Goal: Complete application form: Complete application form

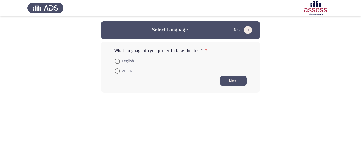
click at [124, 73] on span "Arabic" at bounding box center [126, 71] width 13 height 6
click at [120, 73] on input "Arabic" at bounding box center [117, 70] width 5 height 5
radio input "true"
click at [235, 83] on button "Next" at bounding box center [233, 81] width 26 height 10
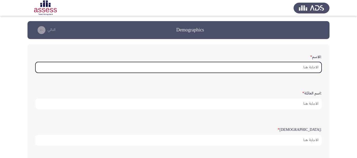
click at [311, 66] on input ":الاسم *" at bounding box center [178, 67] width 286 height 11
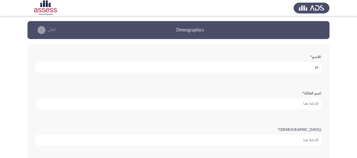
type input "p"
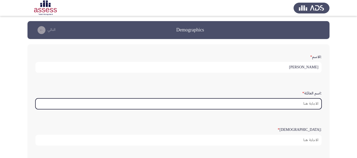
click at [312, 103] on input ":اسم العائلة *" at bounding box center [178, 104] width 286 height 11
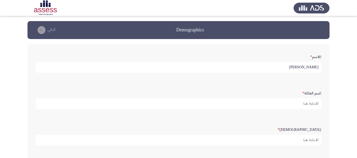
click at [308, 67] on input "[PERSON_NAME]" at bounding box center [178, 67] width 286 height 11
drag, startPoint x: 308, startPoint y: 67, endPoint x: 291, endPoint y: 66, distance: 16.2
click at [291, 66] on input "[PERSON_NAME]" at bounding box center [178, 67] width 286 height 11
type input "حسام"
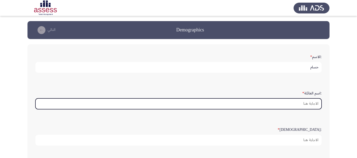
click at [318, 104] on input ":اسم العائلة *" at bounding box center [178, 104] width 286 height 11
type input "ف"
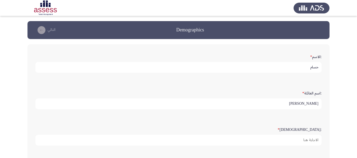
type input "[PERSON_NAME]"
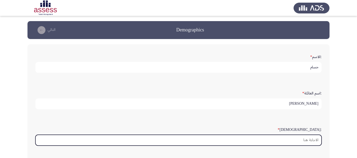
click at [306, 143] on input ":السن *" at bounding box center [178, 140] width 286 height 11
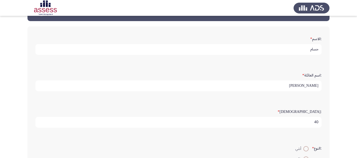
scroll to position [26, 0]
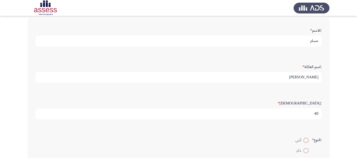
type input "40"
click at [305, 151] on span at bounding box center [306, 150] width 5 height 5
click at [305, 151] on input "ذكر" at bounding box center [306, 150] width 5 height 5
radio input "true"
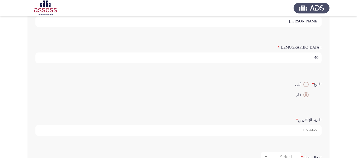
scroll to position [132, 0]
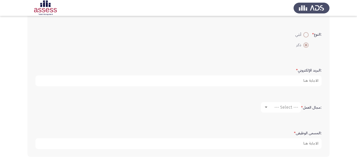
click at [308, 106] on label ":مجال العمل *" at bounding box center [311, 108] width 21 height 4
click at [307, 108] on label ":مجال العمل *" at bounding box center [311, 108] width 21 height 4
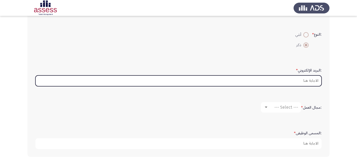
click at [309, 79] on input ":البريد الإلكتروني *" at bounding box center [178, 81] width 286 height 11
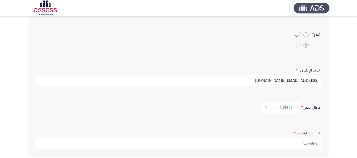
type input "[EMAIL_ADDRESS][DOMAIN_NAME]"
click at [290, 107] on span "--- Select ---" at bounding box center [286, 107] width 24 height 5
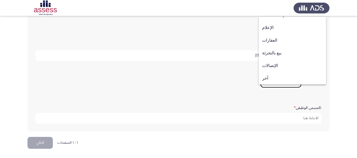
scroll to position [173, 0]
click at [279, 80] on span "آخر" at bounding box center [292, 78] width 61 height 13
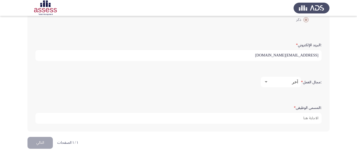
click at [292, 79] on mat-select "آخر" at bounding box center [281, 82] width 40 height 11
click at [293, 84] on span "آخر" at bounding box center [295, 82] width 6 height 5
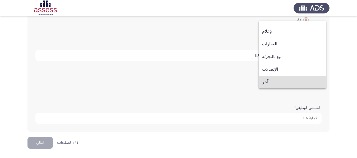
click at [293, 80] on span "آخر" at bounding box center [292, 82] width 61 height 13
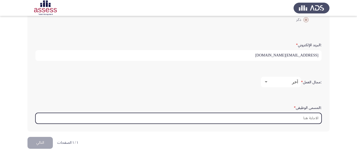
click at [308, 119] on input ":المسمى الوظيفى *" at bounding box center [178, 118] width 286 height 11
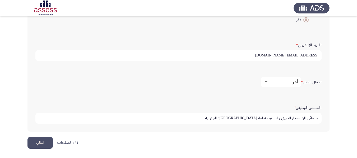
type input "اخصائي ثان اصدار الحريق والسطو منطقة [GEOGRAPHIC_DATA]ه الجنوبية"
click at [42, 141] on button "التالي" at bounding box center [40, 143] width 25 height 12
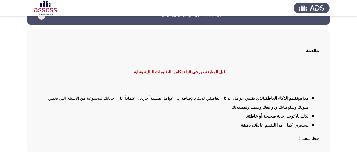
scroll to position [22, 0]
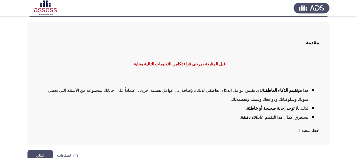
click at [297, 90] on b "تقييم الذكاء العاطفي" at bounding box center [281, 90] width 34 height 4
click at [292, 106] on b "لا توجد إجابة صحيحة أو خاطئة" at bounding box center [272, 108] width 51 height 4
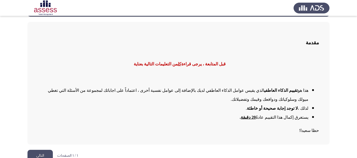
click at [292, 106] on b "لا توجد إجابة صحيحة أو خاطئة" at bounding box center [272, 108] width 51 height 4
click at [48, 150] on button "التالي" at bounding box center [40, 156] width 25 height 12
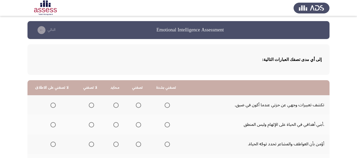
scroll to position [26, 0]
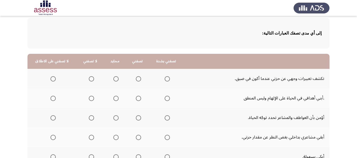
click at [91, 81] on span "Select an option" at bounding box center [91, 78] width 5 height 5
click at [91, 81] on input "Select an option" at bounding box center [91, 78] width 5 height 5
click at [91, 98] on span "Select an option" at bounding box center [91, 98] width 5 height 5
click at [91, 98] on input "Select an option" at bounding box center [91, 98] width 5 height 5
click at [54, 116] on span "Select an option" at bounding box center [53, 118] width 5 height 5
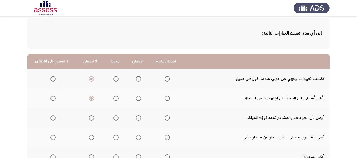
click at [54, 116] on input "Select an option" at bounding box center [53, 118] width 5 height 5
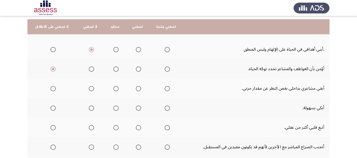
scroll to position [79, 0]
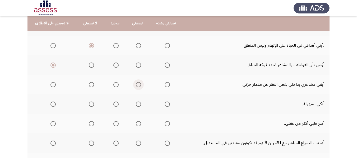
click at [134, 83] on label "Select an option" at bounding box center [137, 84] width 7 height 5
click at [136, 83] on input "Select an option" at bounding box center [138, 84] width 5 height 5
click at [51, 105] on span "Select an option" at bounding box center [53, 104] width 5 height 5
click at [51, 105] on input "Select an option" at bounding box center [53, 104] width 5 height 5
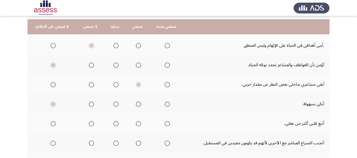
scroll to position [106, 0]
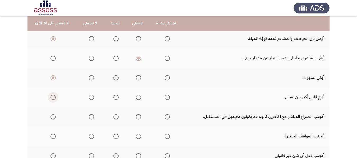
click at [53, 99] on span "Select an option" at bounding box center [53, 97] width 5 height 5
click at [53, 99] on input "Select an option" at bounding box center [53, 97] width 5 height 5
click at [90, 97] on span "Select an option" at bounding box center [91, 97] width 5 height 5
click at [90, 97] on input "Select an option" at bounding box center [91, 97] width 5 height 5
click at [51, 97] on span "Select an option" at bounding box center [53, 97] width 5 height 5
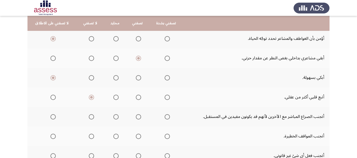
click at [51, 97] on input "Select an option" at bounding box center [53, 97] width 5 height 5
click at [90, 116] on span "Select an option" at bounding box center [91, 116] width 5 height 5
click at [90, 116] on input "Select an option" at bounding box center [91, 116] width 5 height 5
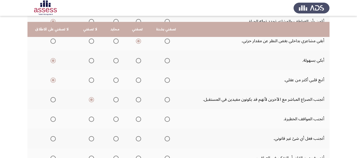
scroll to position [132, 0]
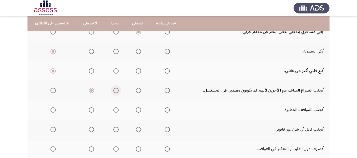
click at [116, 90] on span "Select an option" at bounding box center [115, 90] width 5 height 5
click at [116, 90] on input "Select an option" at bounding box center [115, 90] width 5 height 5
click at [137, 90] on span "Select an option" at bounding box center [138, 90] width 5 height 5
click at [137, 90] on input "Select an option" at bounding box center [138, 90] width 5 height 5
click at [54, 109] on span "Select an option" at bounding box center [53, 110] width 5 height 5
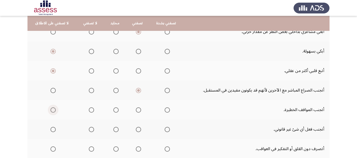
click at [54, 109] on input "Select an option" at bounding box center [53, 110] width 5 height 5
click at [91, 111] on span "Select an option" at bounding box center [91, 110] width 5 height 5
click at [91, 111] on input "Select an option" at bounding box center [91, 110] width 5 height 5
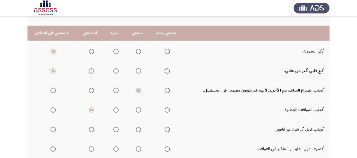
scroll to position [159, 0]
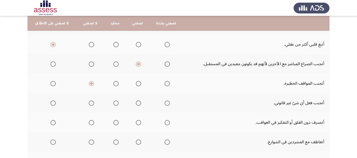
click at [310, 103] on td "أتجنب فعل أي شىْ غير قانوني." at bounding box center [256, 103] width 146 height 20
click at [138, 104] on span "Select an option" at bounding box center [138, 103] width 5 height 5
click at [138, 104] on input "Select an option" at bounding box center [138, 103] width 5 height 5
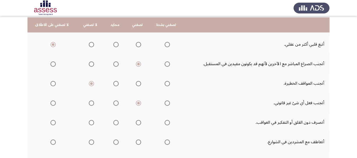
scroll to position [185, 0]
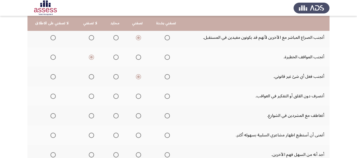
click at [116, 97] on span "Select an option" at bounding box center [116, 97] width 0 height 0
click at [114, 97] on input "Select an option" at bounding box center [115, 96] width 5 height 5
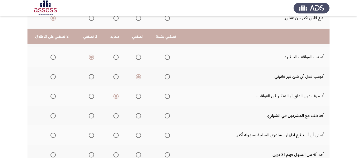
scroll to position [212, 0]
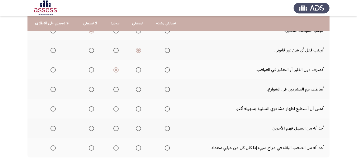
click at [53, 88] on span "Select an option" at bounding box center [53, 89] width 5 height 5
click at [53, 88] on input "Select an option" at bounding box center [53, 89] width 5 height 5
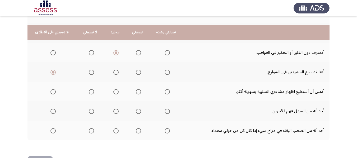
scroll to position [238, 0]
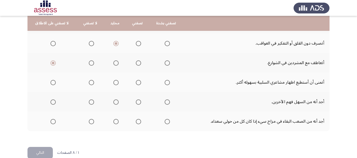
click at [87, 82] on label "Select an option" at bounding box center [90, 82] width 7 height 5
click at [89, 82] on input "Select an option" at bounding box center [91, 82] width 5 height 5
click at [138, 102] on span "Select an option" at bounding box center [138, 102] width 5 height 5
click at [138, 102] on input "Select an option" at bounding box center [138, 102] width 5 height 5
click at [136, 123] on span "Select an option" at bounding box center [138, 121] width 5 height 5
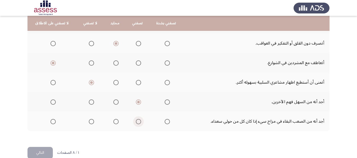
click at [136, 123] on input "Select an option" at bounding box center [138, 121] width 5 height 5
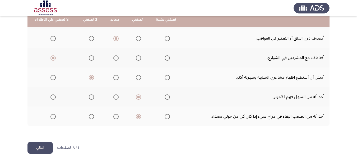
scroll to position [248, 0]
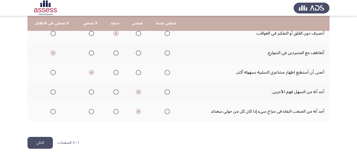
click at [49, 142] on button "التالي" at bounding box center [40, 143] width 25 height 12
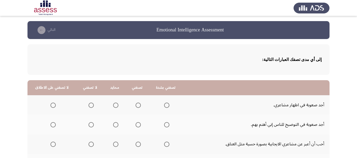
click at [90, 103] on span "Select an option" at bounding box center [91, 105] width 5 height 5
click at [90, 103] on input "Select an option" at bounding box center [91, 105] width 5 height 5
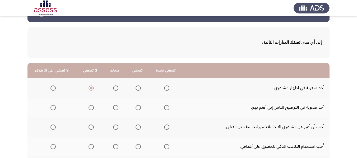
scroll to position [26, 0]
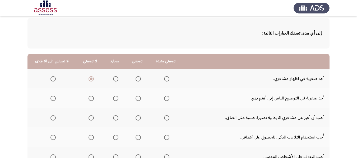
click at [51, 100] on span "Select an option" at bounding box center [53, 98] width 5 height 5
click at [51, 100] on input "Select an option" at bounding box center [53, 98] width 5 height 5
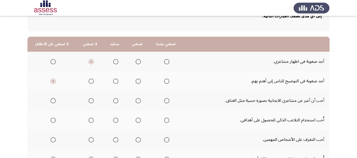
scroll to position [53, 0]
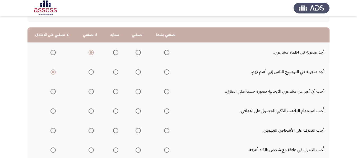
click at [138, 93] on span "Select an option" at bounding box center [138, 91] width 5 height 5
click at [138, 93] on input "Select an option" at bounding box center [138, 91] width 5 height 5
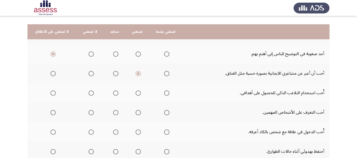
scroll to position [79, 0]
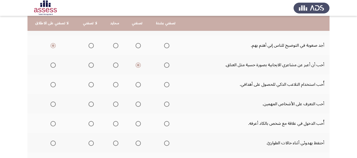
click at [115, 85] on span "Select an option" at bounding box center [115, 84] width 5 height 5
click at [115, 85] on input "Select an option" at bounding box center [115, 84] width 5 height 5
click at [136, 102] on span "Select an option" at bounding box center [138, 104] width 5 height 5
click at [136, 102] on input "Select an option" at bounding box center [138, 104] width 5 height 5
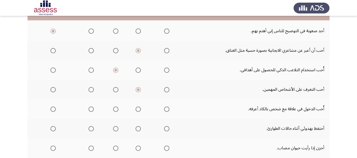
scroll to position [106, 0]
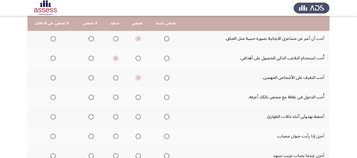
click at [138, 98] on span "Select an option" at bounding box center [138, 97] width 5 height 5
click at [138, 98] on input "Select an option" at bounding box center [138, 97] width 5 height 5
click at [139, 117] on span "Select an option" at bounding box center [138, 116] width 5 height 5
click at [139, 117] on input "Select an option" at bounding box center [138, 116] width 5 height 5
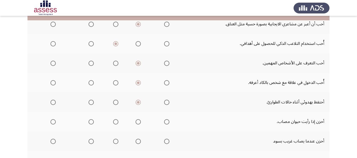
scroll to position [132, 0]
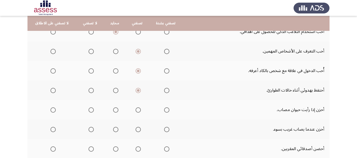
click at [89, 112] on span "Select an option" at bounding box center [91, 110] width 5 height 5
click at [89, 112] on input "Select an option" at bounding box center [91, 110] width 5 height 5
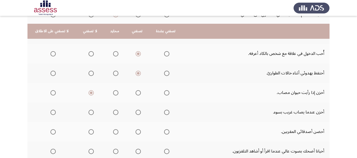
scroll to position [159, 0]
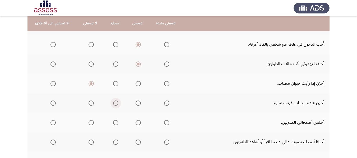
click at [114, 104] on span "Select an option" at bounding box center [115, 103] width 5 height 5
click at [114, 104] on input "Select an option" at bounding box center [115, 103] width 5 height 5
click at [137, 104] on span "Select an option" at bounding box center [138, 103] width 5 height 5
click at [137, 104] on input "Select an option" at bounding box center [138, 103] width 5 height 5
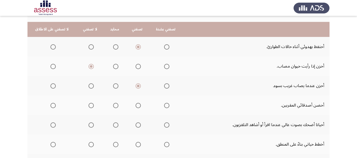
scroll to position [185, 0]
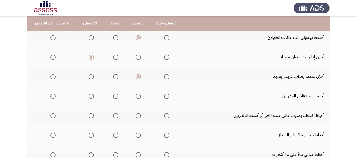
click at [136, 97] on span "Select an option" at bounding box center [138, 96] width 5 height 5
click at [136, 97] on input "Select an option" at bounding box center [138, 96] width 5 height 5
click at [137, 119] on mat-radio-group "Select an option" at bounding box center [137, 115] width 7 height 9
click at [164, 117] on span "Select an option" at bounding box center [166, 115] width 5 height 5
click at [164, 117] on input "Select an option" at bounding box center [166, 115] width 5 height 5
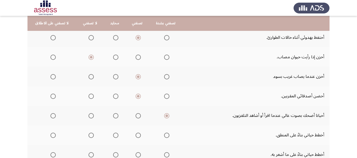
click at [164, 97] on span "Select an option" at bounding box center [166, 96] width 5 height 5
click at [164, 97] on input "Select an option" at bounding box center [166, 96] width 5 height 5
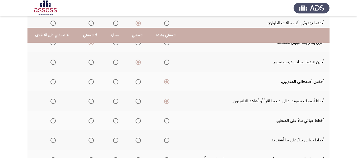
scroll to position [212, 0]
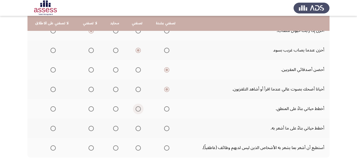
click at [139, 110] on span "Select an option" at bounding box center [138, 109] width 5 height 5
click at [139, 110] on input "Select an option" at bounding box center [138, 109] width 5 height 5
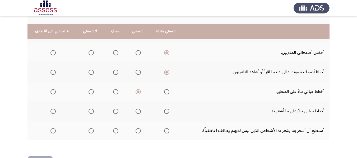
scroll to position [238, 0]
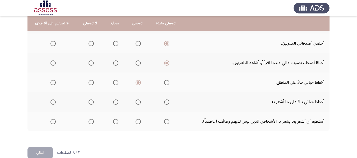
click at [137, 103] on span "Select an option" at bounding box center [138, 102] width 5 height 5
click at [137, 103] on input "Select an option" at bounding box center [138, 102] width 5 height 5
click at [139, 122] on span "Select an option" at bounding box center [138, 121] width 5 height 5
click at [139, 122] on input "Select an option" at bounding box center [138, 121] width 5 height 5
click at [48, 151] on button "التالي" at bounding box center [40, 153] width 25 height 12
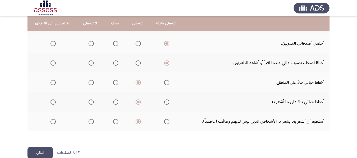
scroll to position [0, 0]
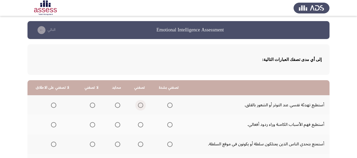
click at [139, 105] on span "Select an option" at bounding box center [140, 105] width 5 height 5
click at [139, 105] on input "Select an option" at bounding box center [140, 105] width 5 height 5
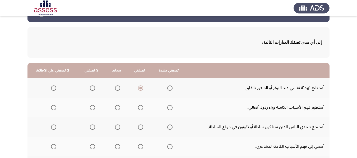
scroll to position [26, 0]
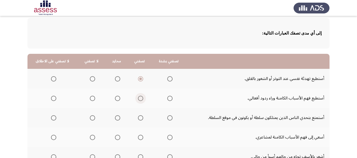
click at [139, 97] on span "Select an option" at bounding box center [140, 98] width 5 height 5
click at [139, 97] on input "Select an option" at bounding box center [140, 98] width 5 height 5
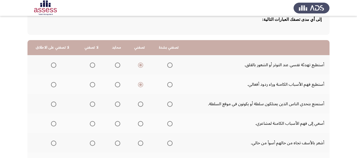
scroll to position [53, 0]
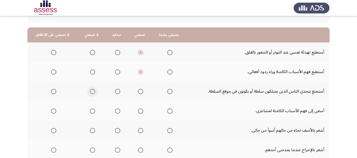
click at [92, 94] on span "Select an option" at bounding box center [92, 91] width 5 height 5
click at [92, 94] on input "Select an option" at bounding box center [92, 91] width 5 height 5
click at [140, 111] on span "Select an option" at bounding box center [140, 111] width 5 height 5
click at [140, 111] on input "Select an option" at bounding box center [140, 111] width 5 height 5
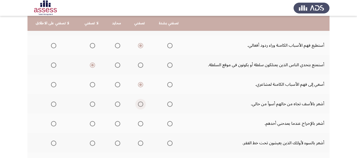
click at [139, 104] on span "Select an option" at bounding box center [140, 104] width 5 height 5
click at [139, 104] on input "Select an option" at bounding box center [140, 104] width 5 height 5
click at [138, 125] on span "Select an option" at bounding box center [140, 123] width 5 height 5
click at [138, 125] on input "Select an option" at bounding box center [140, 123] width 5 height 5
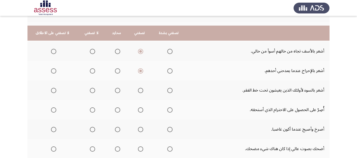
scroll to position [159, 0]
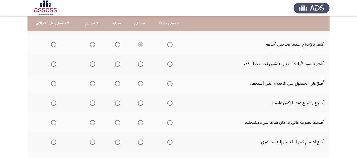
click at [302, 63] on td "أشعر بالسوء لأولئك الذين يعيشون تحت خط الفقر." at bounding box center [258, 64] width 144 height 20
click at [118, 85] on span "Select an option" at bounding box center [117, 83] width 5 height 5
click at [118, 85] on input "Select an option" at bounding box center [117, 83] width 5 height 5
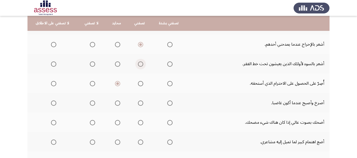
click at [138, 66] on span "Select an option" at bounding box center [140, 64] width 5 height 5
click at [138, 66] on input "Select an option" at bounding box center [140, 64] width 5 height 5
click at [55, 103] on span "Select an option" at bounding box center [53, 103] width 5 height 5
click at [55, 103] on input "Select an option" at bounding box center [53, 103] width 5 height 5
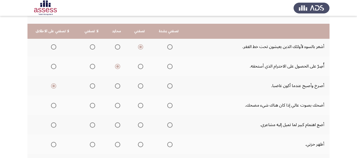
scroll to position [185, 0]
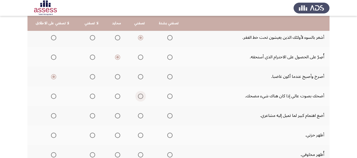
click at [138, 97] on span "Select an option" at bounding box center [140, 96] width 5 height 5
click at [138, 97] on input "Select an option" at bounding box center [140, 96] width 5 height 5
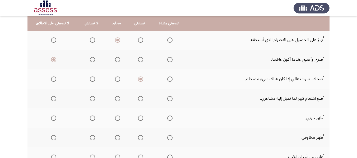
scroll to position [212, 0]
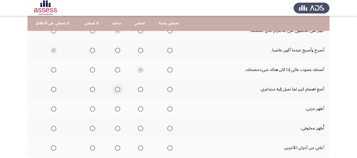
click at [115, 89] on span "Select an option" at bounding box center [117, 89] width 5 height 5
click at [115, 89] on input "Select an option" at bounding box center [117, 89] width 5 height 5
click at [92, 110] on span "Select an option" at bounding box center [92, 109] width 5 height 5
click at [92, 110] on input "Select an option" at bounding box center [92, 109] width 5 height 5
click at [93, 129] on span "Select an option" at bounding box center [92, 128] width 5 height 5
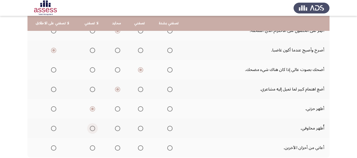
click at [93, 129] on input "Select an option" at bounding box center [92, 128] width 5 height 5
click at [53, 129] on span "Select an option" at bounding box center [53, 128] width 5 height 5
click at [53, 129] on input "Select an option" at bounding box center [53, 128] width 5 height 5
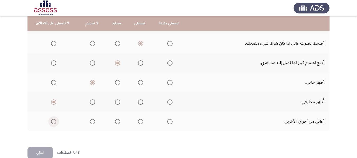
click at [53, 123] on span "Select an option" at bounding box center [53, 121] width 5 height 5
click at [53, 123] on input "Select an option" at bounding box center [53, 121] width 5 height 5
click at [41, 153] on button "التالي" at bounding box center [40, 153] width 25 height 12
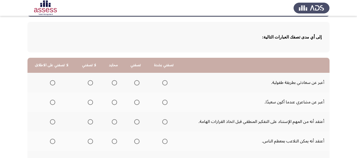
scroll to position [53, 0]
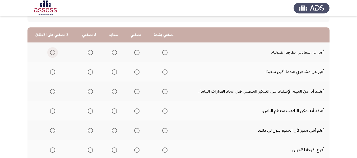
click at [51, 53] on span "Select an option" at bounding box center [52, 52] width 5 height 5
click at [51, 53] on input "Select an option" at bounding box center [52, 52] width 5 height 5
click at [136, 70] on span "Select an option" at bounding box center [136, 72] width 5 height 5
click at [136, 70] on input "Select an option" at bounding box center [136, 72] width 5 height 5
click at [136, 92] on span "Select an option" at bounding box center [136, 91] width 5 height 5
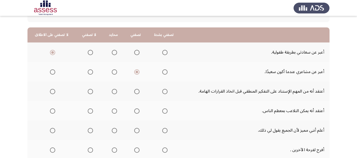
click at [136, 92] on input "Select an option" at bounding box center [136, 91] width 5 height 5
click at [165, 111] on span "Select an option" at bounding box center [165, 111] width 0 height 0
click at [164, 111] on input "Select an option" at bounding box center [164, 111] width 5 height 5
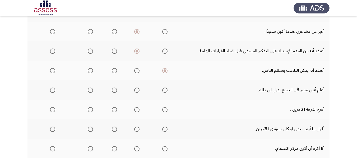
scroll to position [106, 0]
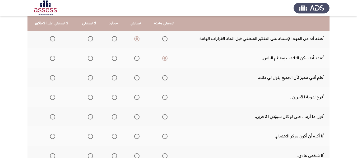
click at [134, 78] on span "Select an option" at bounding box center [136, 77] width 5 height 5
click at [134, 78] on input "Select an option" at bounding box center [136, 77] width 5 height 5
click at [135, 99] on span "Select an option" at bounding box center [136, 97] width 5 height 5
click at [135, 99] on input "Select an option" at bounding box center [136, 97] width 5 height 5
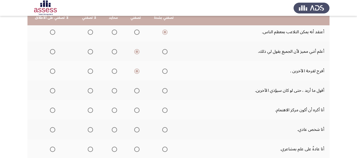
scroll to position [132, 0]
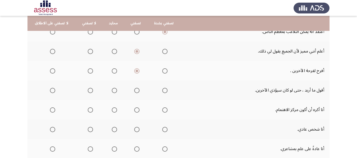
click at [89, 90] on span "Select an option" at bounding box center [90, 90] width 5 height 5
click at [89, 90] on input "Select an option" at bounding box center [90, 90] width 5 height 5
click at [114, 111] on span "Select an option" at bounding box center [114, 110] width 5 height 5
click at [114, 111] on input "Select an option" at bounding box center [114, 110] width 5 height 5
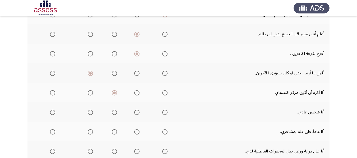
scroll to position [159, 0]
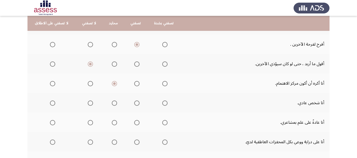
click at [134, 103] on span "Select an option" at bounding box center [136, 103] width 5 height 5
click at [134, 103] on input "Select an option" at bounding box center [136, 103] width 5 height 5
click at [134, 123] on span "Select an option" at bounding box center [136, 122] width 5 height 5
click at [134, 123] on input "Select an option" at bounding box center [136, 122] width 5 height 5
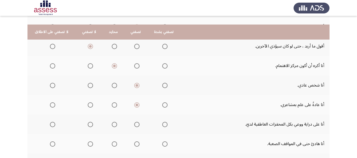
scroll to position [185, 0]
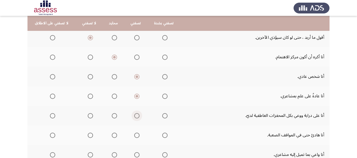
click at [138, 116] on span "Select an option" at bounding box center [136, 115] width 5 height 5
click at [138, 116] on input "Select an option" at bounding box center [136, 115] width 5 height 5
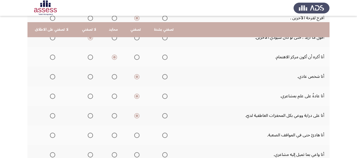
scroll to position [212, 0]
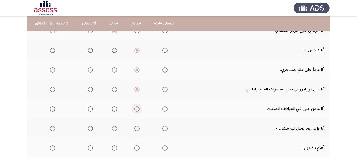
click at [138, 108] on span "Select an option" at bounding box center [136, 109] width 5 height 5
click at [138, 108] on input "Select an option" at bounding box center [136, 109] width 5 height 5
click at [138, 129] on span "Select an option" at bounding box center [136, 128] width 5 height 5
click at [138, 129] on input "Select an option" at bounding box center [136, 128] width 5 height 5
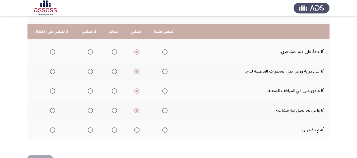
scroll to position [238, 0]
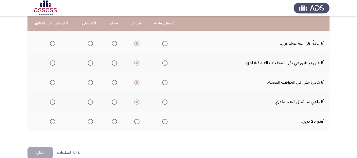
click at [134, 119] on span "Select an option" at bounding box center [136, 121] width 5 height 5
click at [134, 119] on input "Select an option" at bounding box center [136, 121] width 5 height 5
click at [42, 154] on button "التالي" at bounding box center [40, 153] width 25 height 12
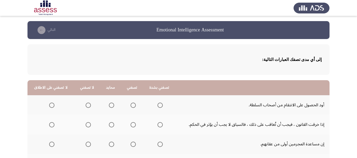
scroll to position [53, 0]
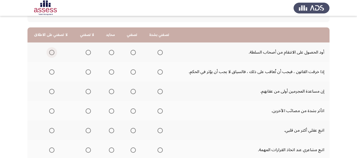
click at [53, 50] on span "Select an option" at bounding box center [51, 52] width 5 height 5
click at [53, 50] on input "Select an option" at bounding box center [51, 52] width 5 height 5
click at [131, 73] on span "Select an option" at bounding box center [133, 72] width 5 height 5
click at [131, 73] on input "Select an option" at bounding box center [133, 72] width 5 height 5
click at [86, 92] on span "Select an option" at bounding box center [88, 91] width 5 height 5
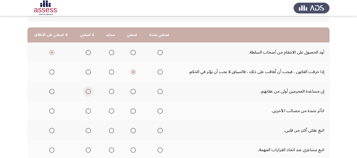
click at [86, 92] on input "Select an option" at bounding box center [88, 91] width 5 height 5
click at [86, 112] on span "Select an option" at bounding box center [88, 111] width 5 height 5
click at [86, 112] on input "Select an option" at bounding box center [88, 111] width 5 height 5
click at [112, 131] on span "Select an option" at bounding box center [111, 130] width 5 height 5
click at [112, 131] on input "Select an option" at bounding box center [111, 130] width 5 height 5
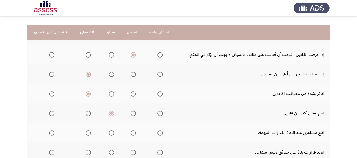
scroll to position [79, 0]
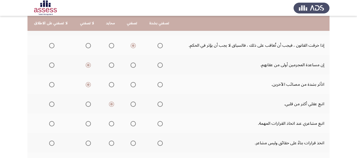
click at [86, 124] on span "Select an option" at bounding box center [88, 123] width 5 height 5
click at [86, 124] on input "Select an option" at bounding box center [88, 123] width 5 height 5
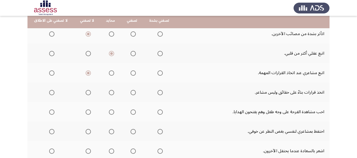
scroll to position [132, 0]
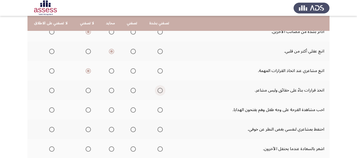
click at [158, 91] on span "Select an option" at bounding box center [160, 90] width 5 height 5
click at [158, 91] on input "Select an option" at bounding box center [160, 90] width 5 height 5
click at [158, 110] on span "Select an option" at bounding box center [160, 110] width 5 height 5
click at [158, 110] on input "Select an option" at bounding box center [160, 110] width 5 height 5
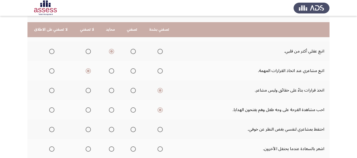
scroll to position [159, 0]
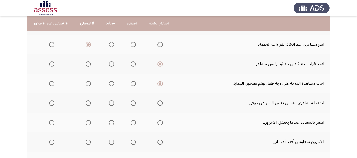
click at [131, 102] on span "Select an option" at bounding box center [133, 103] width 5 height 5
click at [131, 102] on input "Select an option" at bounding box center [133, 103] width 5 height 5
click at [133, 121] on span "Select an option" at bounding box center [133, 122] width 5 height 5
click at [133, 121] on input "Select an option" at bounding box center [133, 122] width 5 height 5
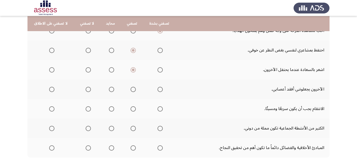
scroll to position [238, 0]
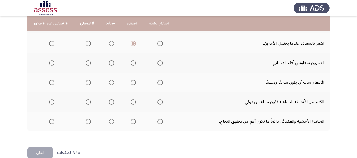
click at [88, 64] on span "Select an option" at bounding box center [88, 63] width 5 height 5
click at [88, 64] on input "Select an option" at bounding box center [88, 63] width 5 height 5
click at [53, 83] on span "Select an option" at bounding box center [51, 82] width 5 height 5
click at [53, 83] on input "Select an option" at bounding box center [51, 82] width 5 height 5
click at [49, 102] on span "Select an option" at bounding box center [51, 102] width 5 height 5
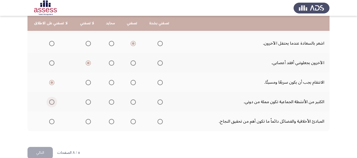
click at [49, 102] on input "Select an option" at bounding box center [51, 102] width 5 height 5
click at [132, 123] on span "Select an option" at bounding box center [133, 121] width 5 height 5
click at [132, 123] on input "Select an option" at bounding box center [133, 121] width 5 height 5
click at [45, 152] on button "التالي" at bounding box center [40, 153] width 25 height 12
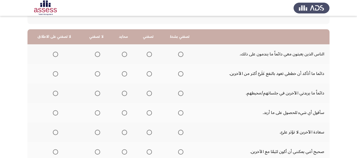
scroll to position [53, 0]
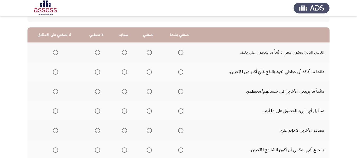
click at [149, 54] on span "Select an option" at bounding box center [149, 52] width 5 height 5
click at [149, 54] on input "Select an option" at bounding box center [149, 52] width 5 height 5
click at [147, 71] on span "Select an option" at bounding box center [149, 72] width 5 height 5
click at [147, 71] on input "Select an option" at bounding box center [149, 72] width 5 height 5
click at [150, 91] on th at bounding box center [148, 92] width 26 height 20
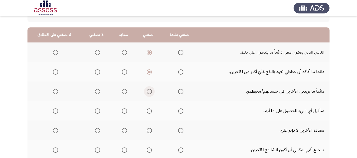
click at [148, 91] on span "Select an option" at bounding box center [149, 91] width 5 height 5
click at [148, 91] on input "Select an option" at bounding box center [149, 91] width 5 height 5
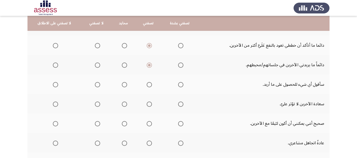
click at [97, 85] on span "Select an option" at bounding box center [97, 84] width 5 height 5
click at [97, 85] on input "Select an option" at bounding box center [97, 84] width 5 height 5
click at [53, 86] on span "Select an option" at bounding box center [55, 84] width 5 height 5
click at [53, 86] on input "Select an option" at bounding box center [55, 84] width 5 height 5
click at [96, 104] on span "Select an option" at bounding box center [97, 104] width 5 height 5
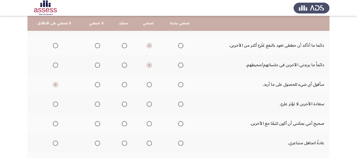
click at [96, 104] on input "Select an option" at bounding box center [97, 104] width 5 height 5
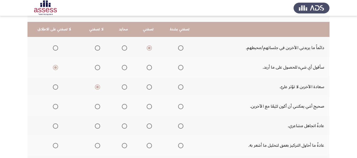
scroll to position [106, 0]
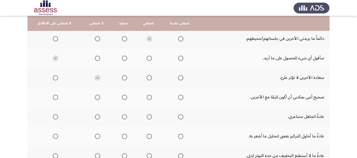
click at [53, 100] on span "Select an option" at bounding box center [55, 97] width 5 height 5
click at [53, 100] on input "Select an option" at bounding box center [55, 97] width 5 height 5
click at [147, 116] on span "Select an option" at bounding box center [149, 116] width 5 height 5
click at [147, 116] on input "Select an option" at bounding box center [149, 116] width 5 height 5
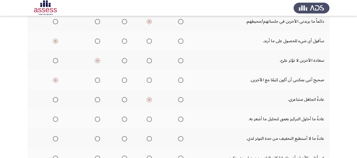
scroll to position [132, 0]
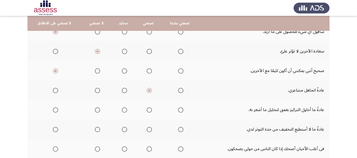
click at [179, 111] on span "Select an option" at bounding box center [180, 110] width 5 height 5
click at [179, 111] on input "Select an option" at bounding box center [180, 110] width 5 height 5
click at [150, 110] on th at bounding box center [148, 110] width 26 height 20
click at [147, 110] on span "Select an option" at bounding box center [149, 110] width 5 height 5
click at [147, 110] on input "Select an option" at bounding box center [149, 110] width 5 height 5
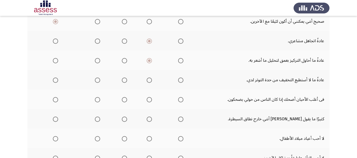
scroll to position [185, 0]
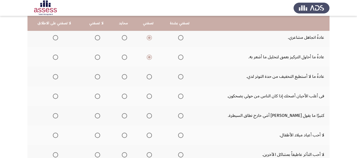
click at [98, 77] on span "Select an option" at bounding box center [98, 77] width 0 height 0
click at [96, 77] on input "Select an option" at bounding box center [97, 76] width 5 height 5
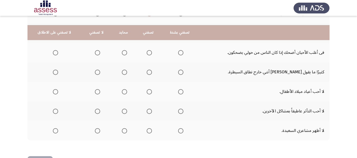
scroll to position [238, 0]
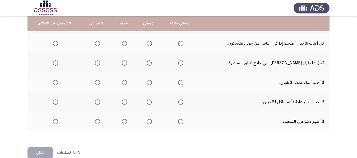
click at [122, 46] on span "Select an option" at bounding box center [124, 43] width 5 height 5
click at [122, 46] on input "Select an option" at bounding box center [124, 43] width 5 height 5
click at [96, 63] on span "Select an option" at bounding box center [97, 63] width 5 height 5
click at [96, 63] on input "Select an option" at bounding box center [97, 63] width 5 height 5
click at [98, 82] on span "Select an option" at bounding box center [97, 82] width 5 height 5
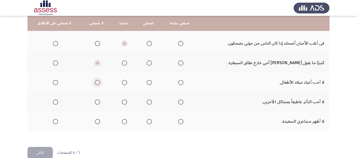
click at [98, 82] on input "Select an option" at bounding box center [97, 82] width 5 height 5
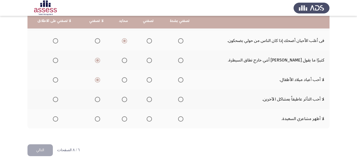
scroll to position [248, 0]
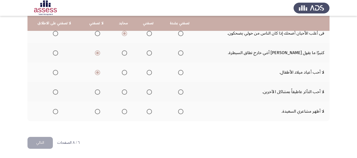
click at [56, 73] on span "Select an option" at bounding box center [56, 73] width 0 height 0
click at [54, 72] on input "Select an option" at bounding box center [55, 72] width 5 height 5
click at [147, 92] on span "Select an option" at bounding box center [149, 92] width 5 height 5
click at [147, 92] on input "Select an option" at bounding box center [149, 92] width 5 height 5
click at [124, 112] on span "Select an option" at bounding box center [124, 111] width 5 height 5
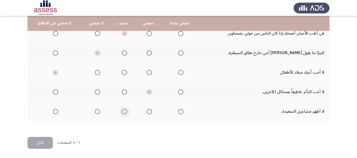
click at [124, 112] on input "Select an option" at bounding box center [124, 111] width 5 height 5
click at [41, 145] on button "التالي" at bounding box center [40, 143] width 25 height 12
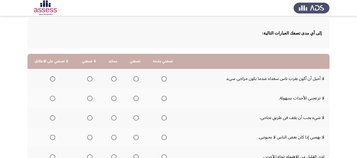
scroll to position [53, 0]
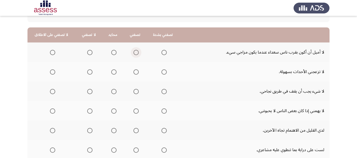
click at [134, 52] on span "Select an option" at bounding box center [136, 52] width 5 height 5
click at [134, 52] on input "Select an option" at bounding box center [136, 52] width 5 height 5
click at [114, 73] on span "Select an option" at bounding box center [113, 72] width 5 height 5
click at [114, 73] on input "Select an option" at bounding box center [113, 72] width 5 height 5
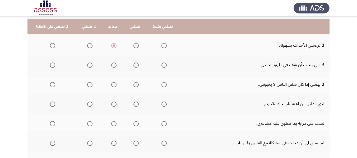
scroll to position [106, 0]
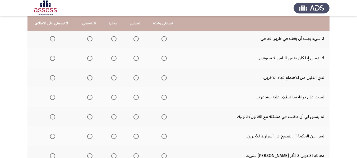
click at [134, 39] on span "Select an option" at bounding box center [136, 38] width 5 height 5
click at [134, 39] on input "Select an option" at bounding box center [136, 38] width 5 height 5
click at [89, 58] on span "Select an option" at bounding box center [89, 58] width 5 height 5
click at [89, 58] on input "Select an option" at bounding box center [89, 58] width 5 height 5
click at [90, 76] on span "Select an option" at bounding box center [89, 77] width 5 height 5
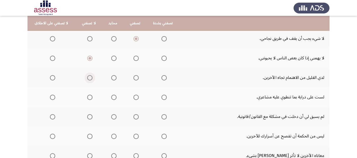
click at [90, 76] on input "Select an option" at bounding box center [89, 77] width 5 height 5
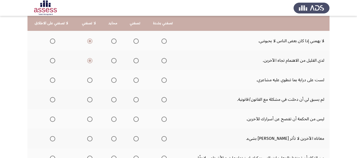
scroll to position [132, 0]
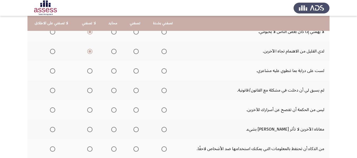
click at [87, 71] on span "Select an option" at bounding box center [89, 70] width 5 height 5
click at [87, 71] on input "Select an option" at bounding box center [89, 70] width 5 height 5
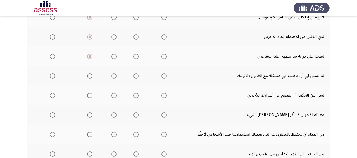
scroll to position [159, 0]
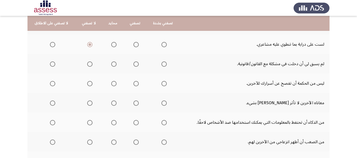
click at [87, 65] on span "Select an option" at bounding box center [89, 64] width 5 height 5
click at [87, 65] on input "Select an option" at bounding box center [89, 64] width 5 height 5
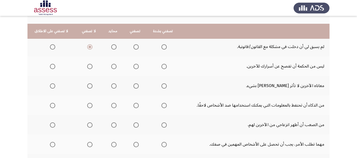
scroll to position [185, 0]
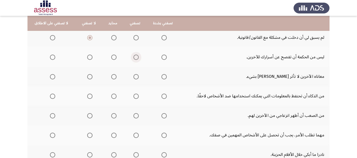
click at [134, 58] on span "Select an option" at bounding box center [136, 57] width 5 height 5
click at [134, 58] on input "Select an option" at bounding box center [136, 57] width 5 height 5
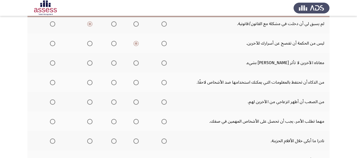
scroll to position [212, 0]
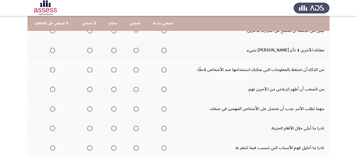
click at [112, 53] on mat-radio-group "Select an option" at bounding box center [112, 50] width 7 height 9
click at [113, 49] on span "Select an option" at bounding box center [113, 50] width 5 height 5
click at [113, 49] on input "Select an option" at bounding box center [113, 50] width 5 height 5
click at [137, 71] on span "Select an option" at bounding box center [136, 69] width 5 height 5
click at [137, 71] on input "Select an option" at bounding box center [136, 69] width 5 height 5
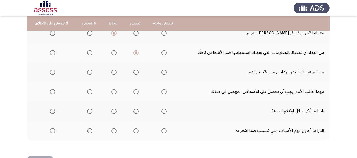
scroll to position [238, 0]
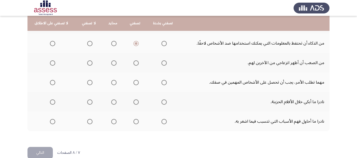
click at [112, 63] on span "Select an option" at bounding box center [113, 63] width 5 height 5
click at [112, 63] on input "Select an option" at bounding box center [113, 63] width 5 height 5
click at [87, 63] on span "Select an option" at bounding box center [89, 63] width 5 height 5
click at [87, 63] on input "Select an option" at bounding box center [89, 63] width 5 height 5
click at [89, 79] on mat-radio-group "Select an option" at bounding box center [88, 82] width 7 height 9
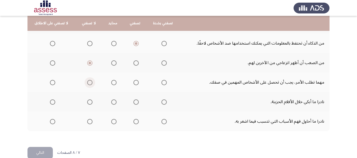
click at [90, 81] on span "Select an option" at bounding box center [89, 82] width 5 height 5
click at [90, 81] on input "Select an option" at bounding box center [89, 82] width 5 height 5
click at [136, 104] on span "Select an option" at bounding box center [136, 102] width 5 height 5
click at [136, 104] on input "Select an option" at bounding box center [136, 102] width 5 height 5
click at [114, 122] on span "Select an option" at bounding box center [113, 121] width 5 height 5
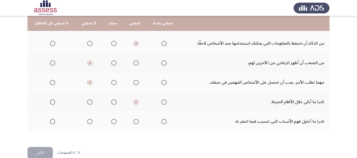
click at [114, 122] on input "Select an option" at bounding box center [113, 121] width 5 height 5
click at [49, 152] on button "التالي" at bounding box center [40, 153] width 25 height 12
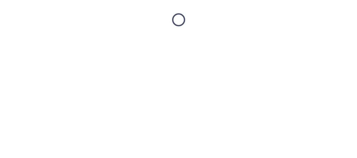
scroll to position [0, 0]
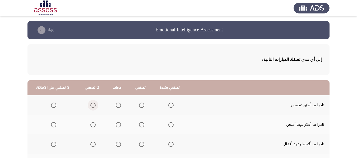
click at [90, 104] on span "Select an option" at bounding box center [92, 105] width 5 height 5
click at [90, 104] on input "Select an option" at bounding box center [92, 105] width 5 height 5
click at [118, 105] on span "Select an option" at bounding box center [118, 105] width 5 height 5
click at [118, 105] on input "Select an option" at bounding box center [118, 105] width 5 height 5
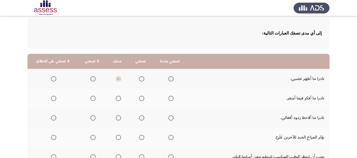
click at [91, 99] on span "Select an option" at bounding box center [92, 98] width 5 height 5
click at [91, 99] on input "Select an option" at bounding box center [92, 98] width 5 height 5
click at [53, 120] on span "Select an option" at bounding box center [53, 118] width 5 height 5
click at [53, 120] on input "Select an option" at bounding box center [53, 118] width 5 height 5
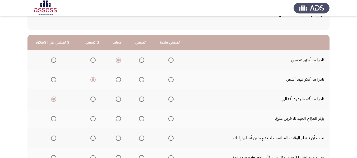
scroll to position [53, 0]
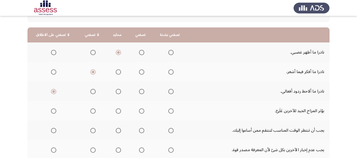
click at [90, 92] on span "Select an option" at bounding box center [92, 91] width 5 height 5
click at [90, 92] on input "Select an option" at bounding box center [92, 91] width 5 height 5
click at [140, 111] on span "Select an option" at bounding box center [141, 111] width 5 height 5
click at [140, 111] on input "Select an option" at bounding box center [141, 111] width 5 height 5
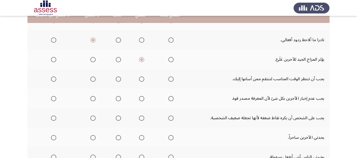
scroll to position [106, 0]
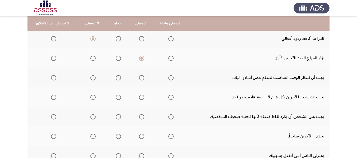
click at [170, 58] on span "Select an option" at bounding box center [170, 58] width 5 height 5
click at [170, 58] on input "Select an option" at bounding box center [170, 58] width 5 height 5
click at [53, 76] on span "Select an option" at bounding box center [53, 77] width 5 height 5
click at [53, 76] on input "Select an option" at bounding box center [53, 77] width 5 height 5
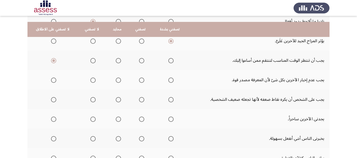
scroll to position [132, 0]
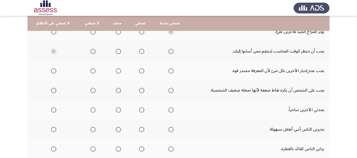
click at [141, 69] on span "Select an option" at bounding box center [141, 70] width 5 height 5
click at [141, 69] on input "Select an option" at bounding box center [141, 70] width 5 height 5
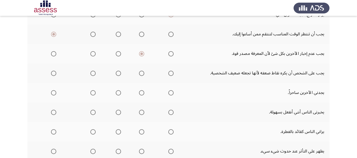
scroll to position [159, 0]
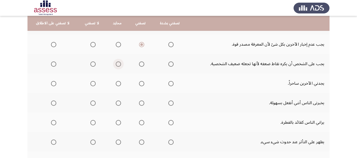
click at [118, 66] on span "Select an option" at bounding box center [118, 64] width 5 height 5
click at [118, 66] on input "Select an option" at bounding box center [118, 64] width 5 height 5
click at [118, 84] on span "Select an option" at bounding box center [118, 84] width 0 height 0
click at [116, 84] on input "Select an option" at bounding box center [118, 83] width 5 height 5
click at [55, 104] on span "Select an option" at bounding box center [53, 103] width 5 height 5
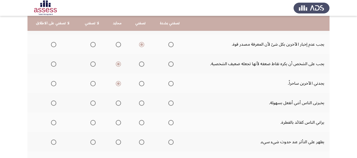
click at [55, 104] on input "Select an option" at bounding box center [53, 103] width 5 height 5
click at [142, 124] on span "Select an option" at bounding box center [141, 122] width 5 height 5
click at [142, 124] on input "Select an option" at bounding box center [141, 122] width 5 height 5
click at [168, 123] on span "Select an option" at bounding box center [170, 122] width 5 height 5
click at [168, 123] on input "Select an option" at bounding box center [170, 122] width 5 height 5
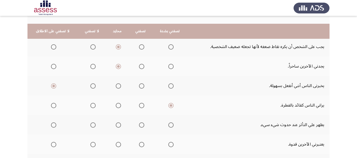
scroll to position [185, 0]
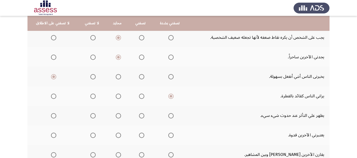
click at [139, 96] on span "Select an option" at bounding box center [141, 96] width 5 height 5
click at [139, 96] on input "Select an option" at bounding box center [141, 96] width 5 height 5
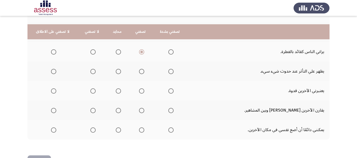
scroll to position [238, 0]
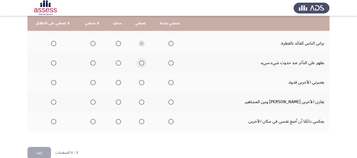
click at [137, 62] on label "Select an option" at bounding box center [140, 63] width 7 height 5
click at [139, 62] on input "Select an option" at bounding box center [141, 63] width 5 height 5
click at [139, 83] on span "Select an option" at bounding box center [141, 82] width 5 height 5
click at [139, 83] on input "Select an option" at bounding box center [141, 82] width 5 height 5
click at [90, 103] on span "Select an option" at bounding box center [92, 102] width 5 height 5
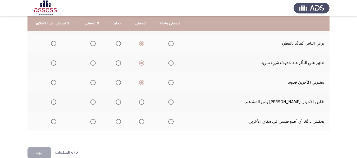
click at [90, 103] on input "Select an option" at bounding box center [92, 102] width 5 height 5
click at [139, 121] on span "Select an option" at bounding box center [141, 121] width 5 height 5
click at [139, 121] on input "Select an option" at bounding box center [141, 121] width 5 height 5
click at [35, 151] on button "إنهاء" at bounding box center [40, 153] width 24 height 12
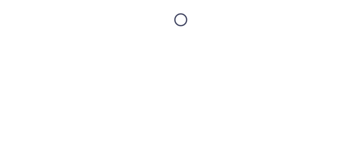
scroll to position [0, 0]
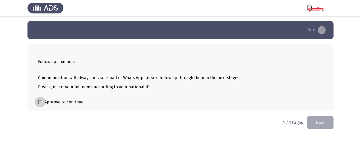
click at [71, 101] on span "Approve to continue" at bounding box center [63, 102] width 39 height 6
click at [40, 104] on input "Approve to continue" at bounding box center [40, 104] width 0 height 0
checkbox input "true"
click at [321, 123] on button "Next" at bounding box center [320, 122] width 26 height 13
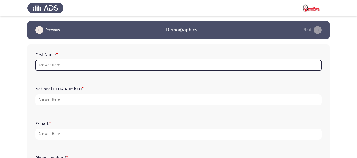
click at [58, 61] on input "First Name *" at bounding box center [178, 65] width 286 height 11
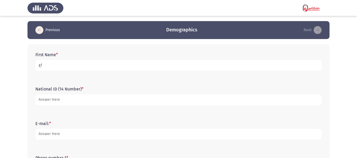
type input "ا"
type input "hossam"
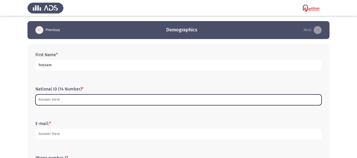
click at [73, 98] on input "National ID (14 Number) *" at bounding box center [178, 100] width 286 height 11
click at [74, 98] on input "National ID (14 Number) *" at bounding box center [178, 100] width 286 height 11
click at [75, 100] on input "National ID (14 Number) *" at bounding box center [178, 100] width 286 height 11
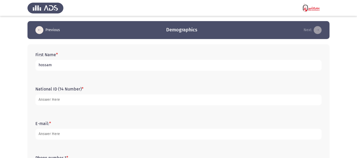
click at [78, 115] on div "E-mail: *" at bounding box center [179, 130] width 292 height 34
drag, startPoint x: 43, startPoint y: 127, endPoint x: 52, endPoint y: 141, distance: 16.6
click at [43, 127] on form "E-mail: *" at bounding box center [178, 130] width 286 height 19
click at [51, 140] on div "E-mail: *" at bounding box center [179, 131] width 292 height 24
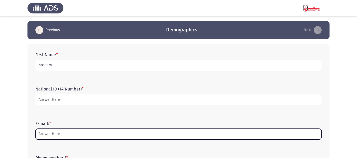
click at [52, 133] on input "E-mail: *" at bounding box center [178, 134] width 286 height 11
type input "g"
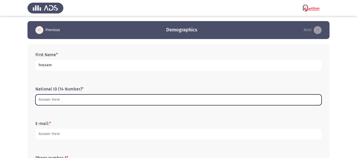
click at [66, 99] on input "National ID (14 Number) *" at bounding box center [178, 100] width 286 height 11
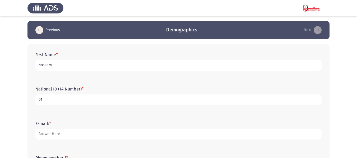
type input "0"
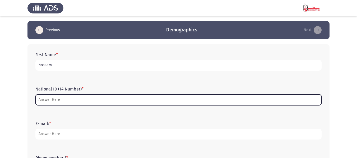
type input "0"
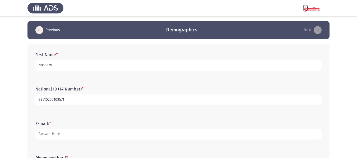
type input "28510250102571"
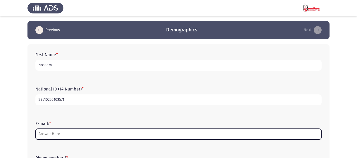
click at [47, 133] on input "E-mail: *" at bounding box center [178, 134] width 286 height 11
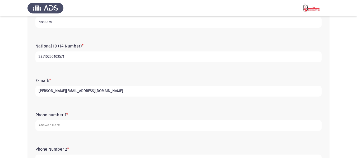
scroll to position [106, 0]
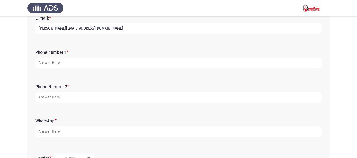
type input "[EMAIL_ADDRESS][DOMAIN_NAME]"
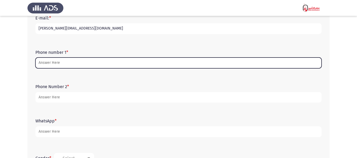
click at [69, 63] on input "Phone number 1 *" at bounding box center [178, 63] width 286 height 11
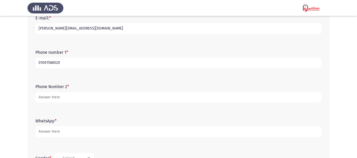
type input "01001568020"
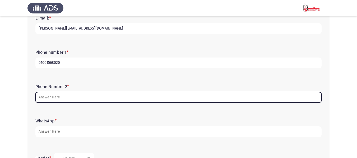
click at [64, 99] on input "Phone Number 2 *" at bounding box center [178, 97] width 286 height 11
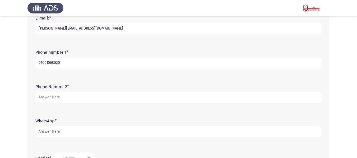
click at [50, 62] on input "01001568020" at bounding box center [178, 63] width 286 height 11
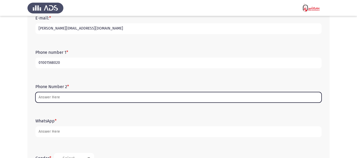
click at [54, 94] on input "Phone Number 2 *" at bounding box center [178, 97] width 286 height 11
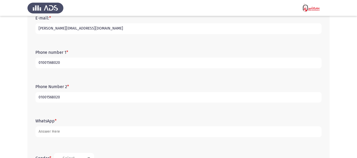
type input "01001568020"
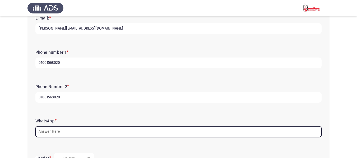
click at [71, 134] on input "WhatsApp *" at bounding box center [178, 132] width 286 height 11
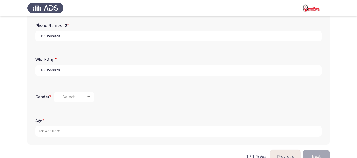
scroll to position [180, 0]
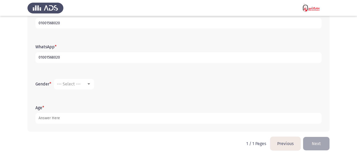
type input "01001568020"
click at [64, 83] on span "--- Select ---" at bounding box center [69, 84] width 24 height 5
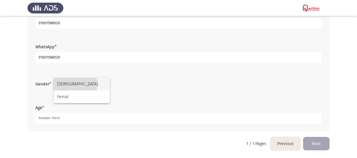
click at [71, 85] on span "Male" at bounding box center [81, 84] width 49 height 13
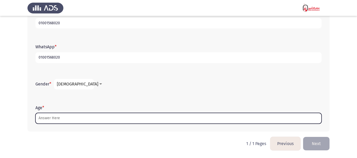
click at [58, 118] on input "Age *" at bounding box center [178, 118] width 286 height 11
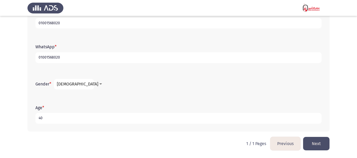
type input "40"
click at [319, 147] on button "Next" at bounding box center [316, 143] width 26 height 13
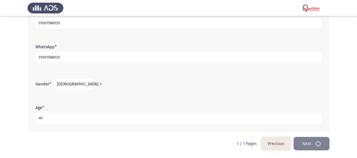
scroll to position [0, 0]
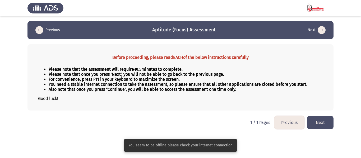
click at [322, 121] on button "Next" at bounding box center [320, 122] width 26 height 13
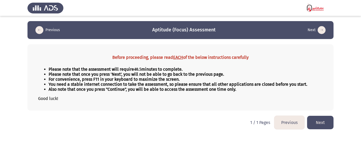
click at [327, 124] on button "Next" at bounding box center [320, 122] width 26 height 13
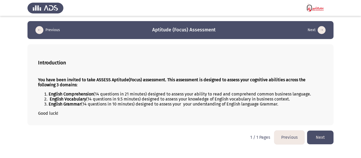
click at [314, 132] on button "Next" at bounding box center [320, 137] width 26 height 13
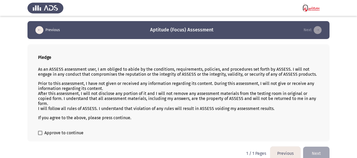
click at [65, 135] on span "Approve to continue" at bounding box center [63, 133] width 39 height 6
click at [40, 135] on input "Approve to continue" at bounding box center [40, 135] width 0 height 0
checkbox input "true"
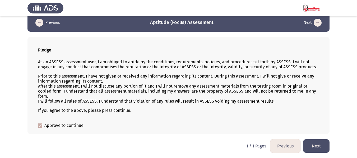
click at [326, 147] on button "Next" at bounding box center [316, 146] width 26 height 13
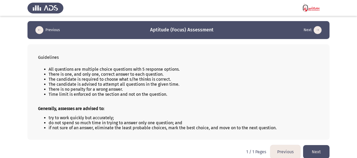
scroll to position [6, 0]
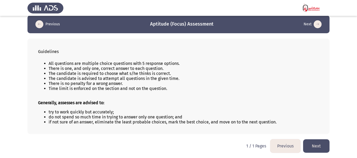
click at [306, 143] on button "Next" at bounding box center [316, 146] width 26 height 13
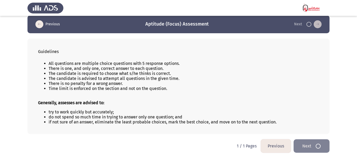
scroll to position [0, 0]
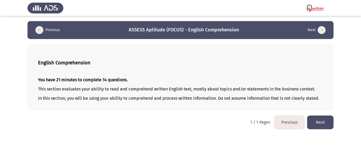
click at [328, 121] on button "Next" at bounding box center [320, 122] width 26 height 13
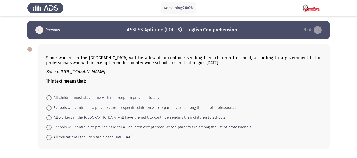
click at [121, 58] on p "Some workers in the City of London will be allowed to continue sending their ch…" at bounding box center [184, 60] width 276 height 10
click at [211, 62] on p "Some workers in the City of London will be allowed to continue sending their ch…" at bounding box center [184, 60] width 276 height 10
click at [72, 107] on span "Schools will continue to provide care for specific children whose parents are a…" at bounding box center [145, 108] width 186 height 6
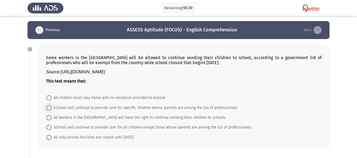
click at [52, 107] on input "Schools will continue to provide care for specific children whose parents are a…" at bounding box center [48, 108] width 5 height 5
radio input "true"
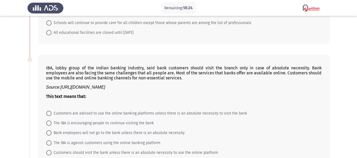
scroll to position [132, 0]
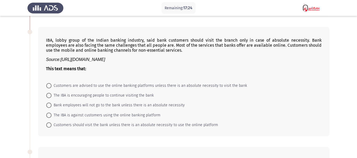
click at [115, 103] on span "Bank employees will not go to the bank unless there is an absolute necessity" at bounding box center [118, 105] width 133 height 6
click at [52, 103] on input "Bank employees will not go to the bank unless there is an absolute necessity" at bounding box center [48, 105] width 5 height 5
radio input "true"
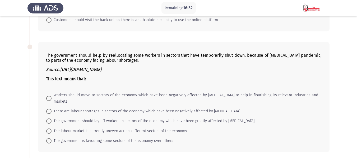
scroll to position [238, 0]
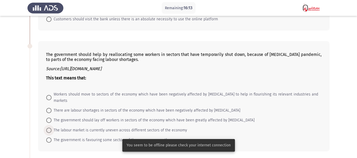
click at [159, 127] on span "The labour market is currently uneven across different sectors of the economy" at bounding box center [120, 130] width 136 height 6
click at [52, 128] on input "The labour market is currently uneven across different sectors of the economy" at bounding box center [48, 130] width 5 height 5
radio input "true"
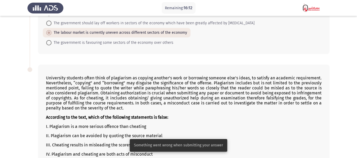
scroll to position [344, 0]
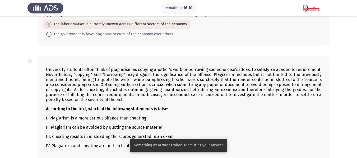
click at [125, 76] on p "University students often think of plagiarism as copying another’s work or borr…" at bounding box center [184, 84] width 276 height 35
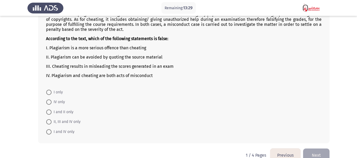
scroll to position [420, 0]
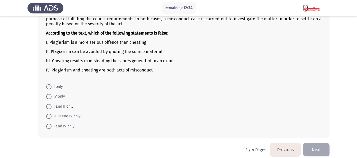
click at [67, 123] on span "I and IV only" at bounding box center [63, 126] width 23 height 6
click at [52, 124] on input "I and IV only" at bounding box center [48, 126] width 5 height 5
radio input "true"
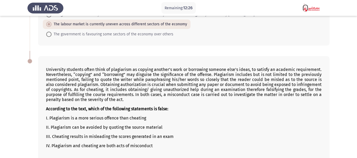
scroll to position [419, 0]
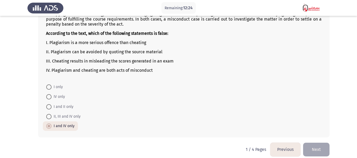
click at [313, 145] on button "Next" at bounding box center [316, 149] width 26 height 13
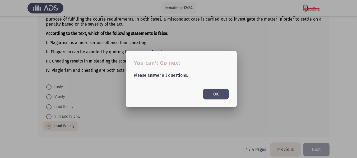
scroll to position [0, 0]
click at [213, 92] on button "OK" at bounding box center [216, 94] width 26 height 11
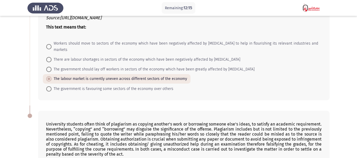
scroll to position [261, 0]
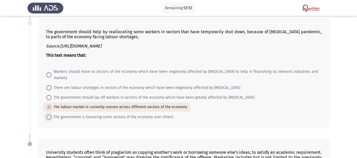
click at [140, 114] on span "The government is favouring some sectors of the economy over others" at bounding box center [113, 117] width 122 height 6
click at [52, 115] on input "The government is favouring some sectors of the economy over others" at bounding box center [48, 117] width 5 height 5
radio input "true"
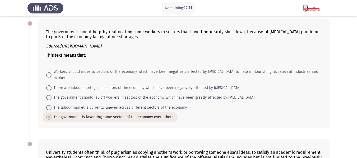
click at [143, 105] on span "The labour market is currently uneven across different sectors of the economy" at bounding box center [120, 108] width 136 height 6
click at [52, 105] on input "The labour market is currently uneven across different sectors of the economy" at bounding box center [48, 107] width 5 height 5
radio input "true"
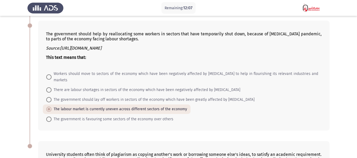
scroll to position [314, 0]
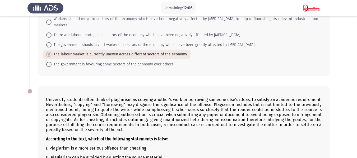
click at [148, 61] on span "The government is favouring some sectors of the economy over others" at bounding box center [113, 64] width 122 height 6
click at [52, 62] on input "The government is favouring some sectors of the economy over others" at bounding box center [48, 64] width 5 height 5
radio input "true"
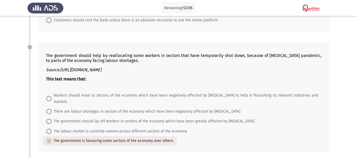
scroll to position [234, 0]
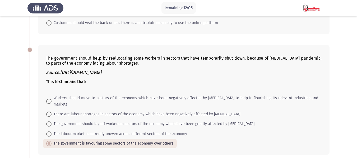
click at [134, 131] on span "The labour market is currently uneven across different sectors of the economy" at bounding box center [120, 134] width 136 height 6
click at [52, 132] on input "The labour market is currently uneven across different sectors of the economy" at bounding box center [48, 134] width 5 height 5
radio input "true"
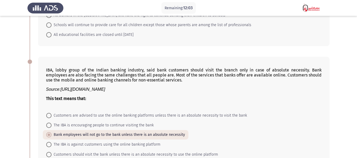
scroll to position [102, 0]
click at [138, 138] on span "Bank employees will not go to the bank unless there is an absolute necessity" at bounding box center [119, 135] width 134 height 6
click at [52, 138] on input "Bank employees will not go to the bank unless there is an absolute necessity" at bounding box center [48, 135] width 5 height 5
click at [138, 136] on span "Bank employees will not go to the bank unless there is an absolute necessity" at bounding box center [119, 135] width 134 height 6
click at [52, 136] on input "Bank employees will not go to the bank unless there is an absolute necessity" at bounding box center [48, 135] width 5 height 5
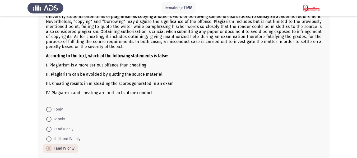
scroll to position [419, 0]
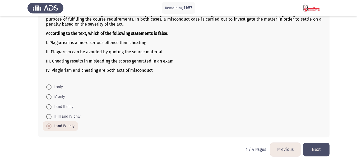
click at [309, 144] on button "Next" at bounding box center [316, 149] width 26 height 13
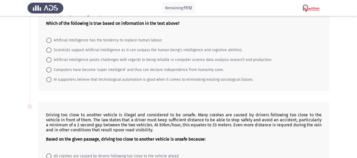
scroll to position [389, 0]
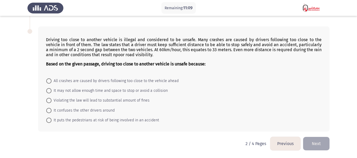
drag, startPoint x: 156, startPoint y: 55, endPoint x: 112, endPoint y: 39, distance: 47.0
click at [112, 39] on p "Driving too close to another vehicle is illegal and considered to be unsafe. Ma…" at bounding box center [184, 47] width 276 height 20
click at [121, 82] on span "All crashes are caused by drivers following too close to the vehicle ahead" at bounding box center [115, 81] width 127 height 6
click at [52, 82] on input "All crashes are caused by drivers following too close to the vehicle ahead" at bounding box center [48, 81] width 5 height 5
radio input "true"
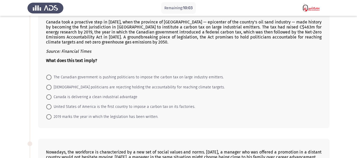
scroll to position [26, 0]
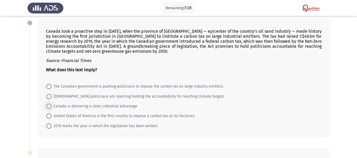
click at [130, 107] on span "Canada is delivering a clean industrial advantage" at bounding box center [95, 106] width 86 height 6
click at [52, 107] on input "Canada is delivering a clean industrial advantage" at bounding box center [48, 106] width 5 height 5
radio input "true"
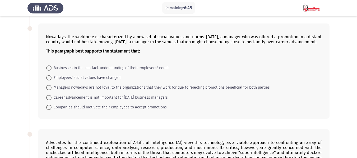
scroll to position [124, 0]
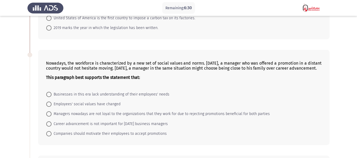
click at [63, 98] on span "Businesses in this era lack understanding of their employees' needs" at bounding box center [111, 94] width 118 height 6
click at [52, 97] on input "Businesses in this era lack understanding of their employees' needs" at bounding box center [48, 94] width 5 height 5
radio input "true"
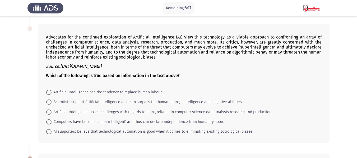
scroll to position [256, 0]
click at [66, 125] on span "Computers have become 'super intelligent' and thus can declare independence fro…" at bounding box center [138, 122] width 172 height 6
click at [52, 125] on input "Computers have become 'super intelligent' and thus can declare independence fro…" at bounding box center [48, 121] width 5 height 5
radio input "true"
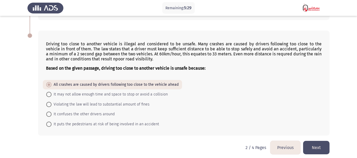
scroll to position [388, 0]
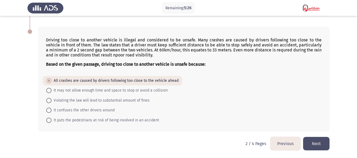
click at [313, 141] on button "Next" at bounding box center [316, 143] width 26 height 13
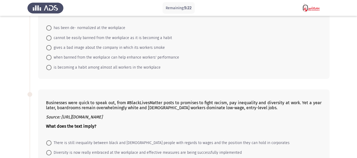
scroll to position [0, 0]
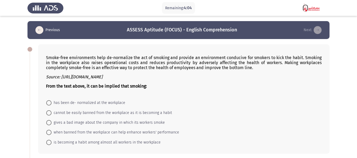
click at [77, 112] on span "cannot be easily banned from the workplace as it is becoming a habit" at bounding box center [112, 113] width 121 height 6
click at [52, 112] on input "cannot be easily banned from the workplace as it is becoming a habit" at bounding box center [48, 113] width 5 height 5
radio input "true"
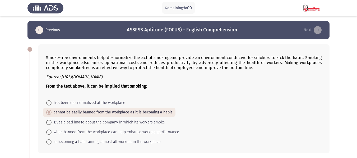
click at [130, 133] on span "when banned from the workplace can help enhance workers' performance" at bounding box center [116, 132] width 128 height 6
click at [52, 133] on input "when banned from the workplace can help enhance workers' performance" at bounding box center [48, 132] width 5 height 5
radio input "true"
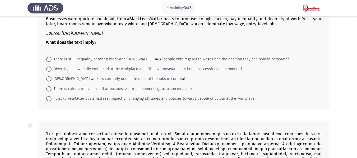
scroll to position [132, 0]
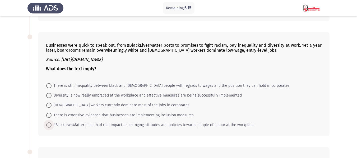
click at [77, 125] on span "#BlackLivesMatter posts had real impact on changing attitudes and policies towa…" at bounding box center [153, 125] width 203 height 6
click at [52, 125] on input "#BlackLivesMatter posts had real impact on changing attitudes and policies towa…" at bounding box center [48, 125] width 5 height 5
radio input "true"
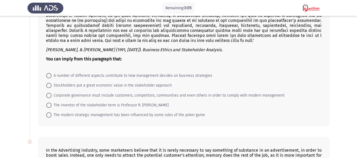
scroll to position [261, 0]
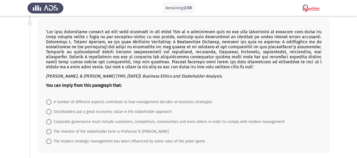
click at [92, 120] on span "Corporate governance must include customers, competitors, communities and even …" at bounding box center [168, 122] width 233 height 6
click at [52, 120] on input "Corporate governance must include customers, competitors, communities and even …" at bounding box center [48, 122] width 5 height 5
radio input "true"
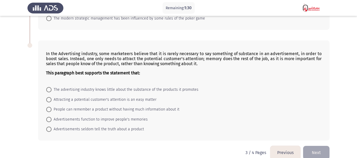
scroll to position [393, 0]
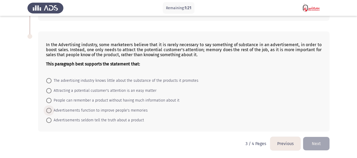
click at [72, 111] on span "Advertisements function to improve people's memories" at bounding box center [100, 111] width 96 height 6
click at [52, 111] on input "Advertisements function to improve people's memories" at bounding box center [48, 110] width 5 height 5
radio input "true"
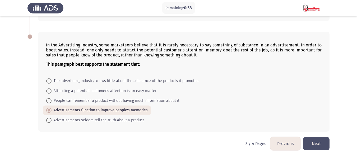
click at [320, 142] on button "Next" at bounding box center [316, 143] width 26 height 13
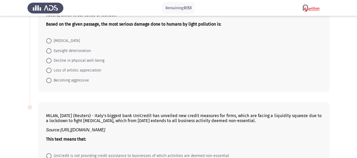
scroll to position [0, 0]
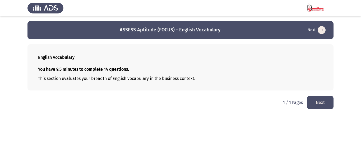
click at [319, 103] on button "Next" at bounding box center [320, 102] width 26 height 13
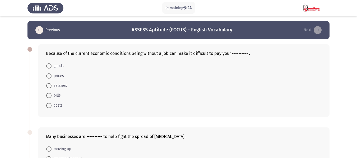
click at [60, 53] on div "Because of the current economic conditions being without a job can make it diff…" at bounding box center [184, 53] width 276 height 5
click at [51, 65] on span at bounding box center [48, 65] width 5 height 5
click at [51, 65] on input "goods" at bounding box center [48, 65] width 5 height 5
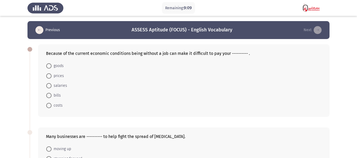
radio input "true"
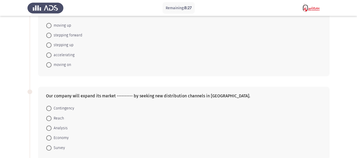
scroll to position [132, 0]
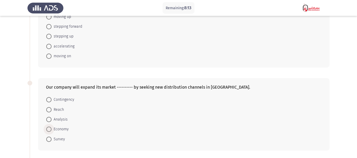
click at [57, 130] on span "Economy" at bounding box center [60, 129] width 17 height 6
click at [52, 130] on input "Economy" at bounding box center [48, 129] width 5 height 5
radio input "true"
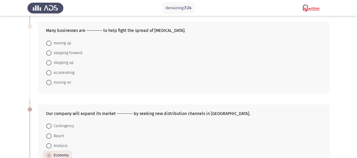
click at [71, 63] on span "stepping up" at bounding box center [63, 63] width 22 height 6
click at [52, 63] on input "stepping up" at bounding box center [48, 62] width 5 height 5
radio input "true"
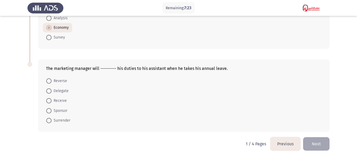
scroll to position [234, 0]
click at [63, 83] on span "Reverse" at bounding box center [60, 81] width 16 height 6
click at [52, 83] on input "Reverse" at bounding box center [48, 80] width 5 height 5
radio input "true"
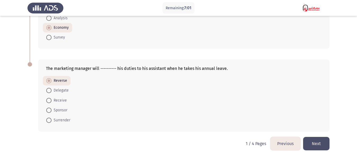
click at [320, 140] on button "Next" at bounding box center [316, 143] width 26 height 13
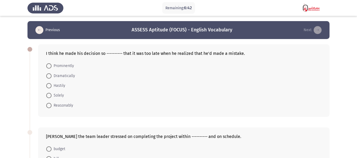
click at [47, 84] on span at bounding box center [48, 85] width 5 height 5
click at [47, 84] on input "Hastily" at bounding box center [48, 85] width 5 height 5
radio input "true"
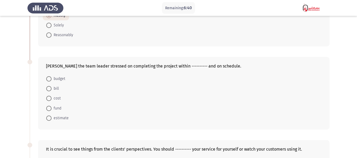
scroll to position [79, 0]
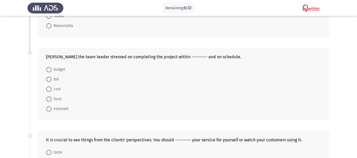
click at [57, 89] on span "cost" at bounding box center [56, 89] width 9 height 6
click at [52, 89] on input "cost" at bounding box center [48, 89] width 5 height 5
radio input "true"
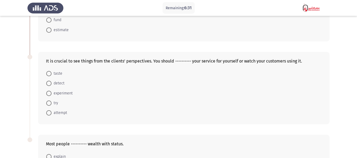
scroll to position [159, 0]
click at [57, 103] on span "try" at bounding box center [55, 103] width 7 height 6
click at [52, 103] on input "try" at bounding box center [48, 102] width 5 height 5
radio input "true"
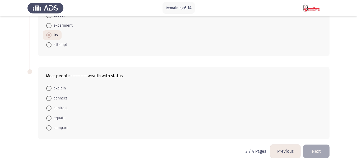
scroll to position [234, 0]
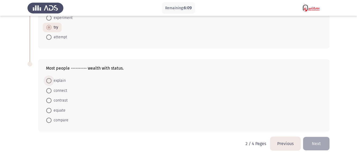
click at [57, 82] on span "explain" at bounding box center [59, 81] width 14 height 6
click at [52, 82] on input "explain" at bounding box center [48, 80] width 5 height 5
radio input "true"
click at [317, 138] on button "Next" at bounding box center [316, 143] width 26 height 13
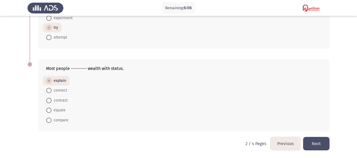
scroll to position [0, 0]
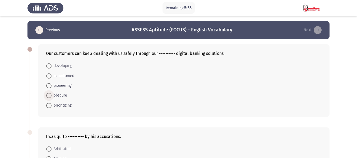
click at [64, 95] on span "obscure" at bounding box center [60, 96] width 16 height 6
click at [52, 95] on input "obscure" at bounding box center [48, 95] width 5 height 5
radio input "true"
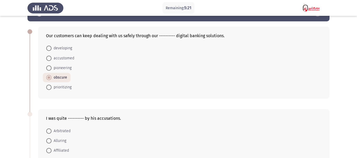
scroll to position [53, 0]
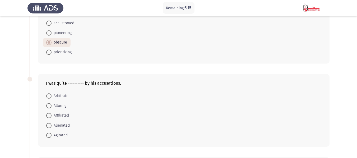
click at [63, 135] on span "Agitated" at bounding box center [60, 135] width 16 height 6
click at [52, 135] on input "Agitated" at bounding box center [48, 135] width 5 height 5
radio input "true"
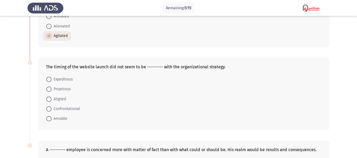
scroll to position [159, 0]
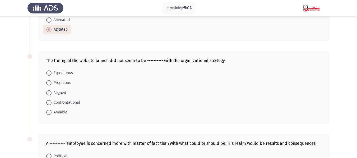
click at [70, 104] on span "Confrontational" at bounding box center [66, 103] width 29 height 6
click at [52, 104] on input "Confrontational" at bounding box center [48, 102] width 5 height 5
radio input "true"
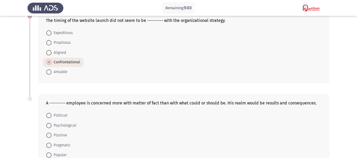
scroll to position [234, 0]
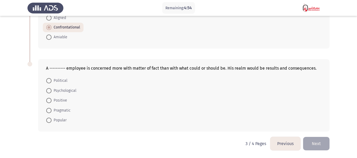
click at [67, 109] on span "Pragmatic" at bounding box center [61, 111] width 19 height 6
click at [52, 109] on input "Pragmatic" at bounding box center [48, 110] width 5 height 5
radio input "true"
click at [64, 83] on span "Political" at bounding box center [60, 81] width 16 height 6
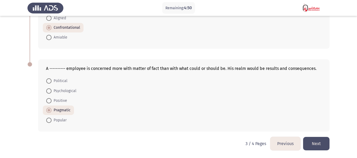
click at [52, 83] on input "Political" at bounding box center [48, 81] width 5 height 5
radio input "true"
click at [315, 140] on button "Next" at bounding box center [316, 143] width 26 height 13
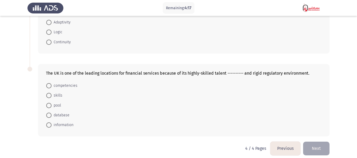
scroll to position [68, 0]
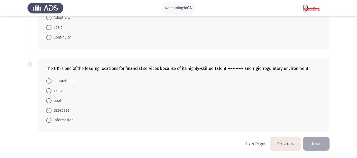
click at [67, 120] on span "information" at bounding box center [63, 120] width 22 height 6
click at [52, 120] on input "information" at bounding box center [48, 120] width 5 height 5
radio input "true"
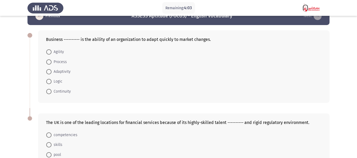
scroll to position [0, 0]
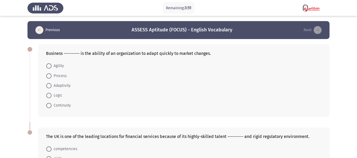
click at [66, 77] on span "Process" at bounding box center [59, 76] width 15 height 6
click at [52, 77] on input "Process" at bounding box center [48, 76] width 5 height 5
radio input "true"
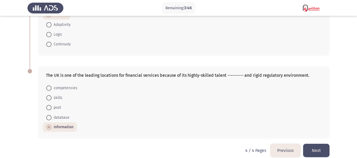
scroll to position [68, 0]
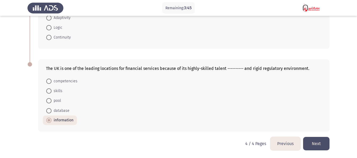
click at [315, 147] on button "Next" at bounding box center [316, 143] width 26 height 13
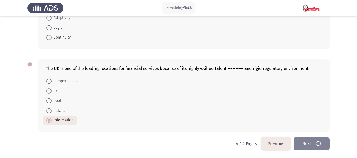
scroll to position [0, 0]
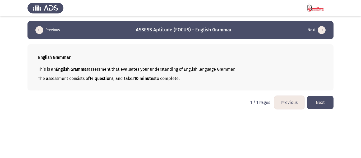
click at [326, 102] on button "Next" at bounding box center [320, 102] width 26 height 13
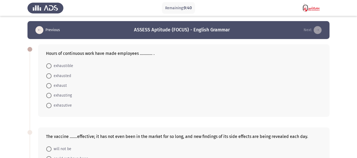
click at [65, 77] on span "exhausted" at bounding box center [62, 76] width 20 height 6
click at [52, 77] on input "exhausted" at bounding box center [48, 76] width 5 height 5
radio input "true"
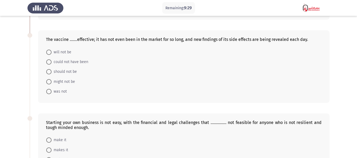
scroll to position [106, 0]
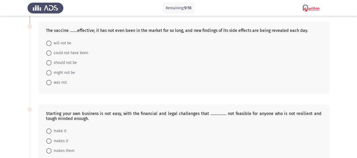
click at [62, 43] on span "will not be" at bounding box center [62, 43] width 20 height 6
click at [52, 43] on input "will not be" at bounding box center [48, 43] width 5 height 5
radio input "true"
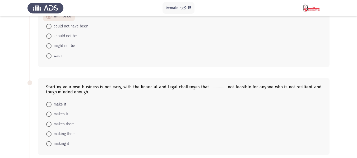
scroll to position [159, 0]
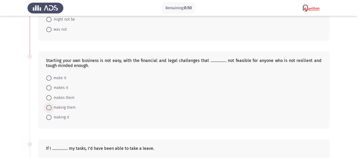
click at [71, 106] on span "making them" at bounding box center [64, 108] width 24 height 6
click at [52, 106] on input "making them" at bounding box center [48, 107] width 5 height 5
radio input "true"
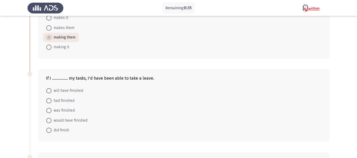
scroll to position [238, 0]
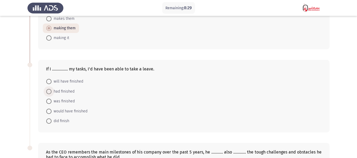
click at [68, 92] on span "had finished" at bounding box center [63, 92] width 23 height 6
click at [52, 92] on input "had finished" at bounding box center [48, 91] width 5 height 5
radio input "true"
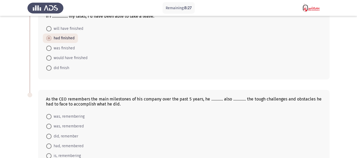
scroll to position [317, 0]
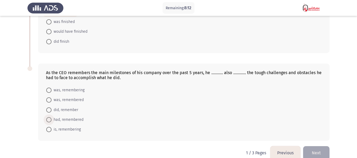
click at [75, 117] on span "had, remembered" at bounding box center [68, 120] width 32 height 6
click at [52, 117] on input "had, remembered" at bounding box center [48, 119] width 5 height 5
radio input "true"
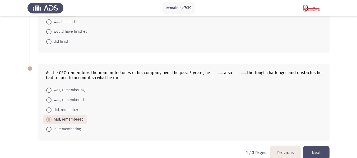
click at [80, 100] on span "was, remembered" at bounding box center [68, 100] width 32 height 6
click at [52, 100] on input "was, remembered" at bounding box center [48, 100] width 5 height 5
radio input "true"
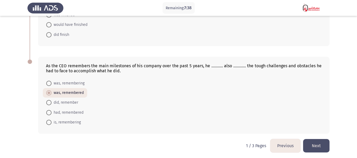
scroll to position [326, 0]
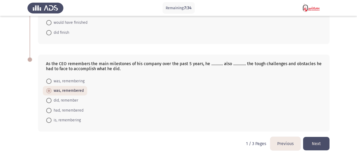
click at [321, 141] on button "Next" at bounding box center [316, 143] width 26 height 13
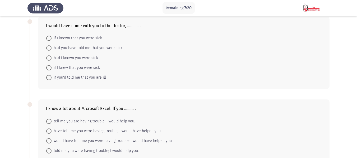
scroll to position [0, 0]
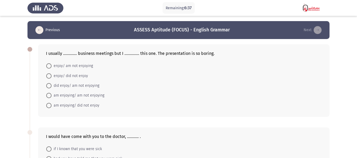
click at [85, 96] on span "am enjoying/ am not enjoying" at bounding box center [78, 96] width 53 height 6
click at [52, 96] on input "am enjoying/ am not enjoying" at bounding box center [48, 95] width 5 height 5
radio input "true"
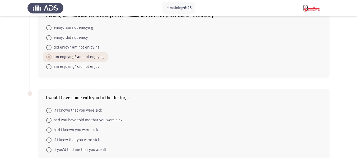
scroll to position [26, 0]
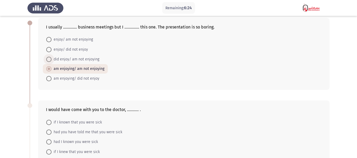
click at [70, 61] on span "did enjoy/ am not enjoying" at bounding box center [76, 59] width 48 height 6
click at [52, 61] on input "did enjoy/ am not enjoying" at bounding box center [48, 59] width 5 height 5
radio input "true"
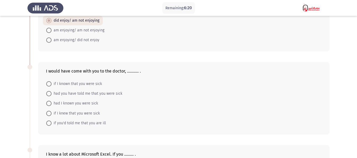
scroll to position [79, 0]
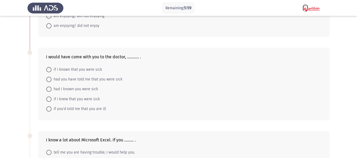
click at [94, 70] on span "if I known that you were sick" at bounding box center [77, 70] width 51 height 6
click at [52, 70] on input "if I known that you were sick" at bounding box center [48, 69] width 5 height 5
radio input "true"
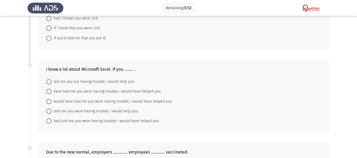
scroll to position [159, 0]
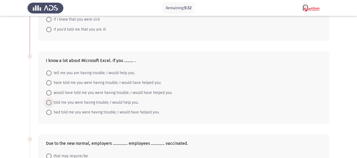
click at [92, 103] on span "told me you were having trouble; I would help you." at bounding box center [95, 103] width 87 height 6
click at [52, 103] on input "told me you were having trouble; I would help you." at bounding box center [48, 102] width 5 height 5
radio input "true"
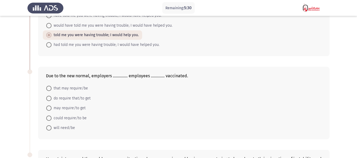
scroll to position [238, 0]
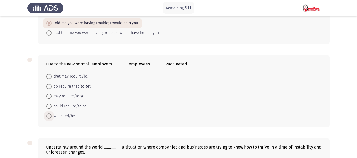
click at [69, 116] on span "will need/be" at bounding box center [64, 116] width 24 height 6
click at [52, 116] on input "will need/be" at bounding box center [48, 116] width 5 height 5
radio input "true"
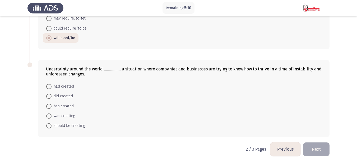
scroll to position [317, 0]
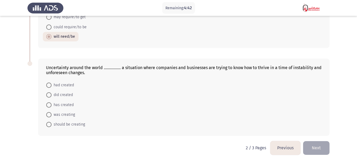
click at [73, 116] on span "was creating" at bounding box center [64, 115] width 24 height 6
click at [52, 116] on input "was creating" at bounding box center [48, 114] width 5 height 5
radio input "true"
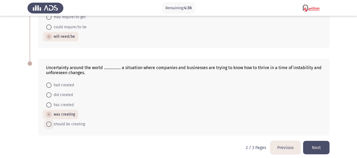
click at [58, 125] on span "should be creating" at bounding box center [69, 124] width 34 height 6
click at [52, 125] on input "should be creating" at bounding box center [48, 124] width 5 height 5
radio input "true"
click at [329, 146] on button "Next" at bounding box center [316, 147] width 26 height 13
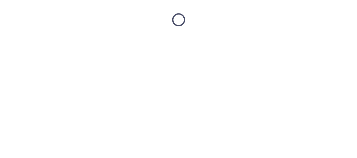
scroll to position [0, 0]
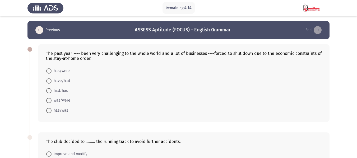
click at [63, 89] on span "had/has" at bounding box center [60, 91] width 16 height 6
click at [52, 89] on input "had/has" at bounding box center [48, 90] width 5 height 5
radio input "true"
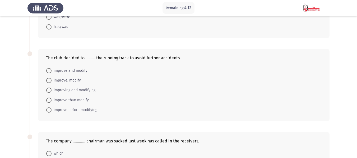
scroll to position [79, 0]
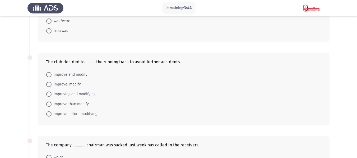
click at [80, 106] on span "improve than modify" at bounding box center [70, 104] width 37 height 6
click at [52, 106] on input "improve than modify" at bounding box center [48, 104] width 5 height 5
radio input "true"
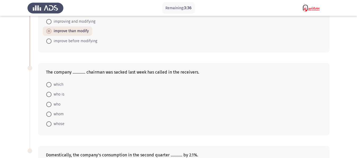
scroll to position [185, 0]
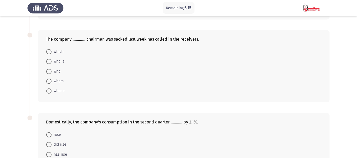
click at [107, 40] on div "The company ............ chairman was sacked last week has called in the receiv…" at bounding box center [184, 39] width 276 height 5
click at [62, 62] on span "who is" at bounding box center [58, 61] width 13 height 6
click at [52, 62] on input "who is" at bounding box center [48, 61] width 5 height 5
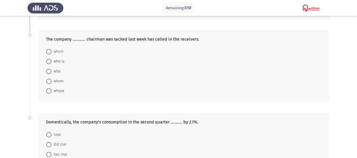
radio input "true"
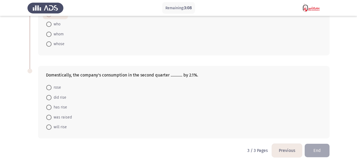
scroll to position [238, 0]
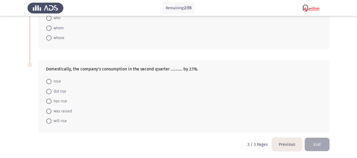
click at [57, 122] on span "will rise" at bounding box center [59, 121] width 15 height 6
click at [52, 122] on input "will rise" at bounding box center [48, 121] width 5 height 5
radio input "true"
click at [323, 143] on button "End" at bounding box center [317, 144] width 25 height 13
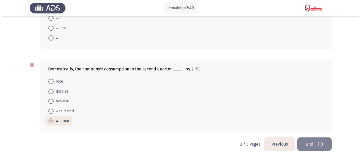
scroll to position [0, 0]
